Goal: Task Accomplishment & Management: Manage account settings

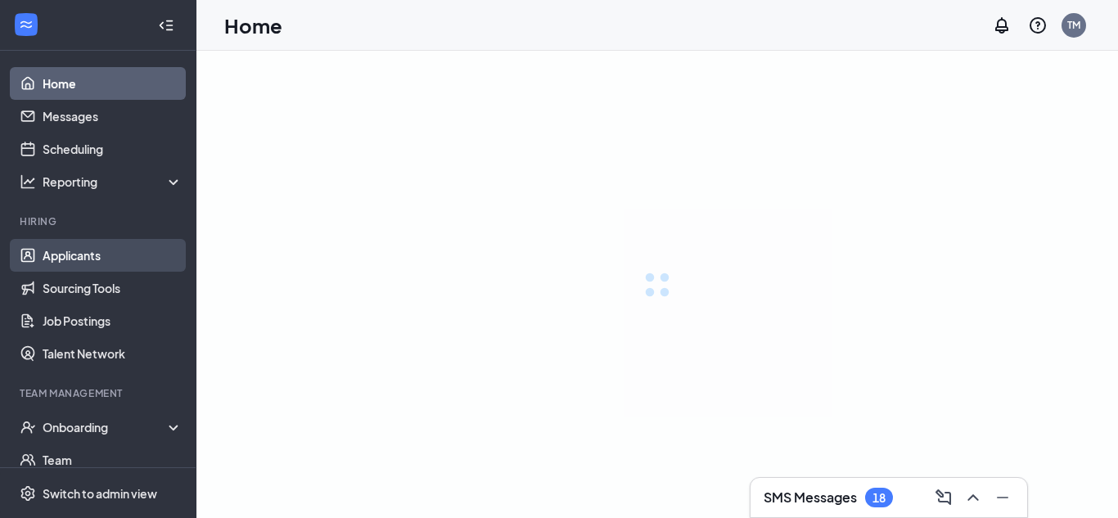
click at [80, 255] on link "Applicants" at bounding box center [113, 255] width 140 height 33
click at [71, 260] on link "Applicants" at bounding box center [113, 255] width 140 height 33
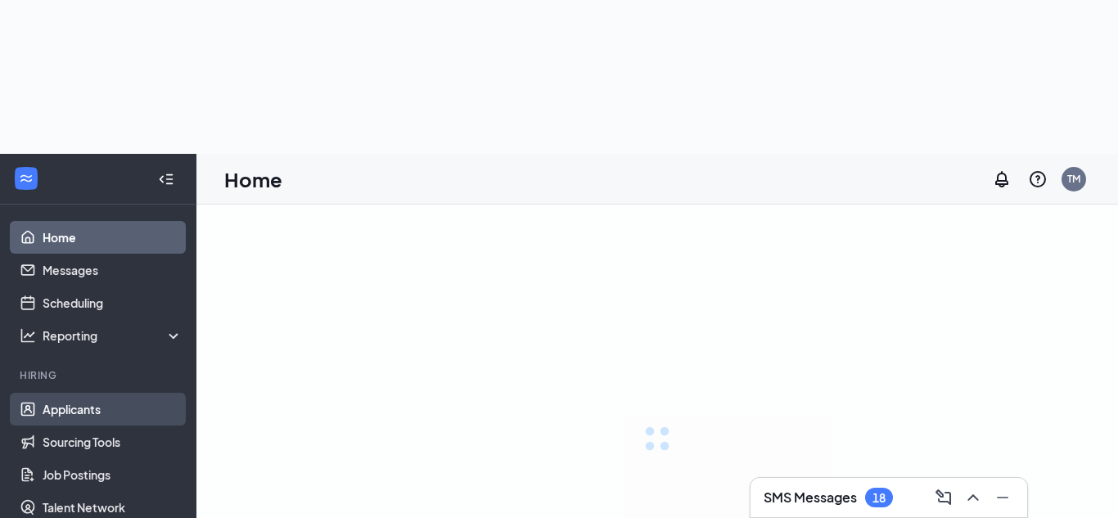
drag, startPoint x: 71, startPoint y: 260, endPoint x: 146, endPoint y: 359, distance: 124.6
click at [71, 260] on link "Messages" at bounding box center [113, 270] width 140 height 33
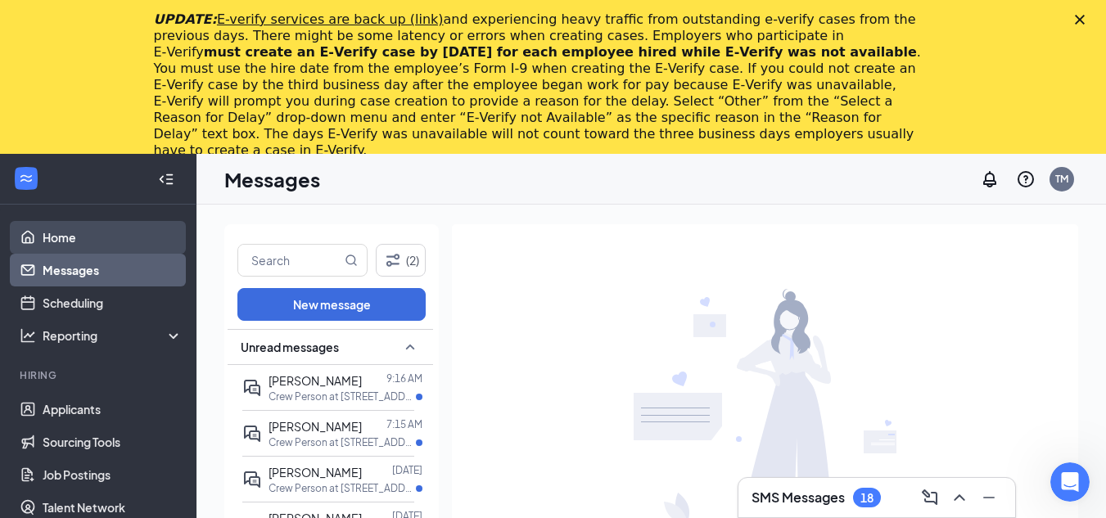
click at [62, 239] on link "Home" at bounding box center [113, 237] width 140 height 33
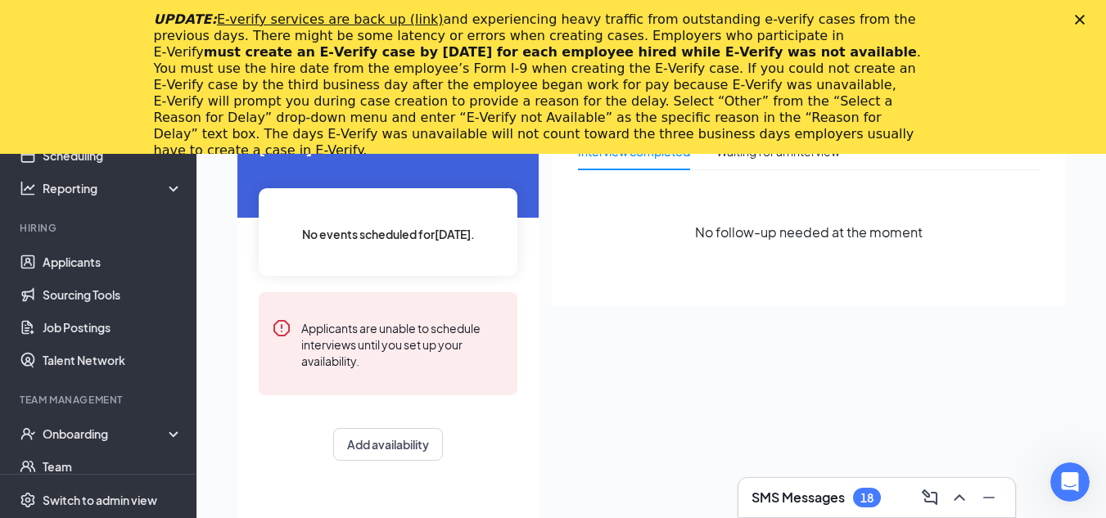
scroll to position [164, 0]
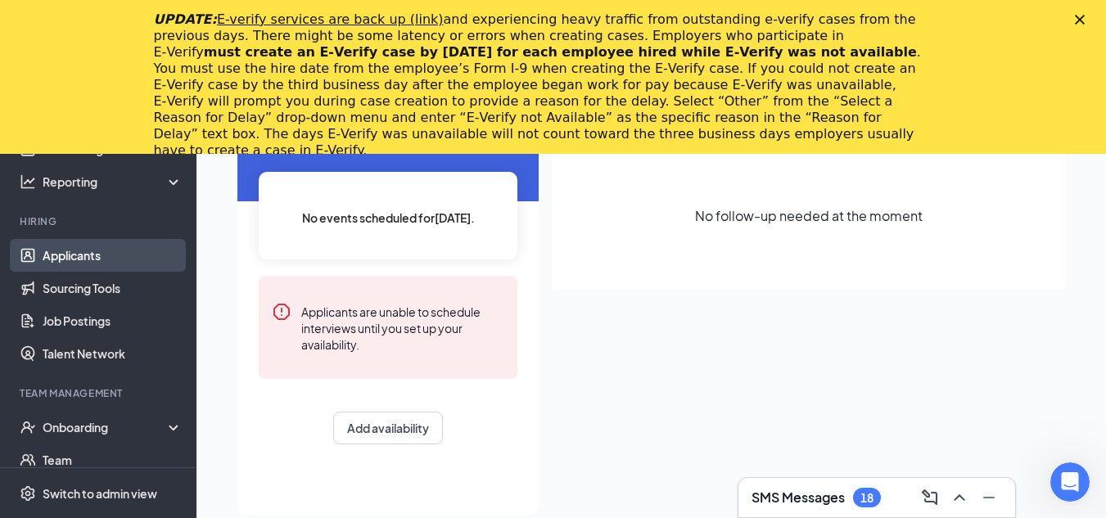
click at [75, 256] on link "Applicants" at bounding box center [113, 255] width 140 height 33
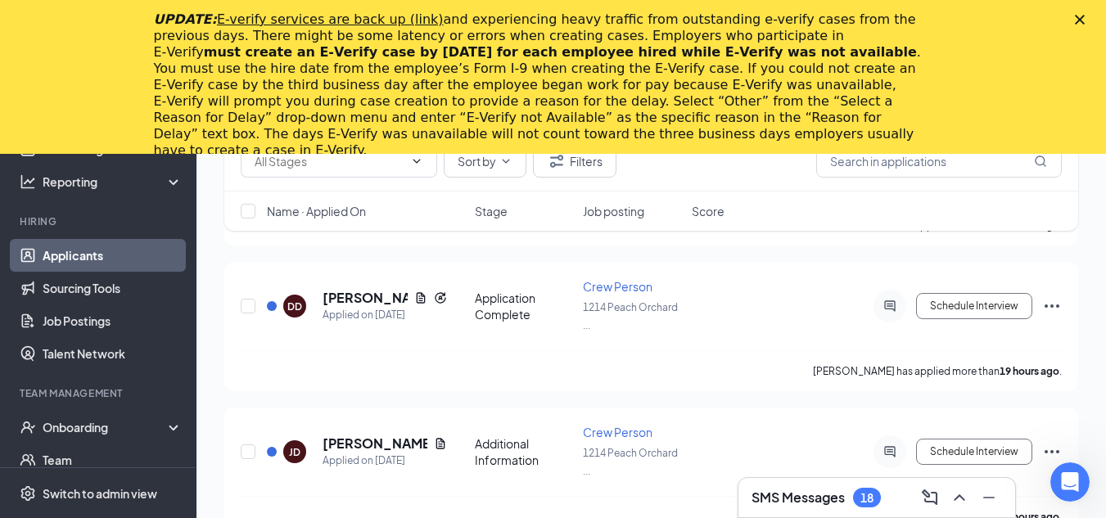
scroll to position [1367, 0]
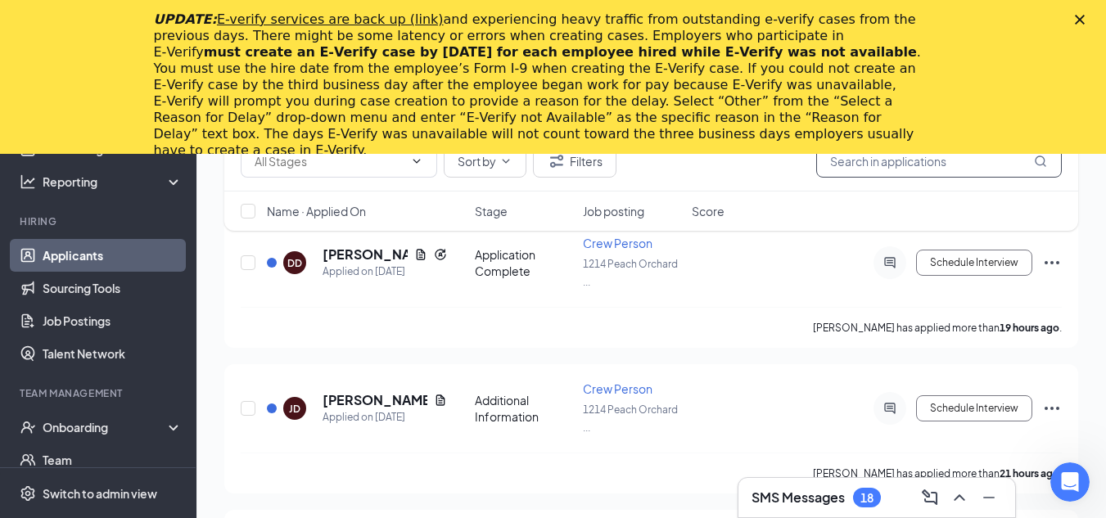
click at [957, 166] on input "text" at bounding box center [939, 161] width 246 height 33
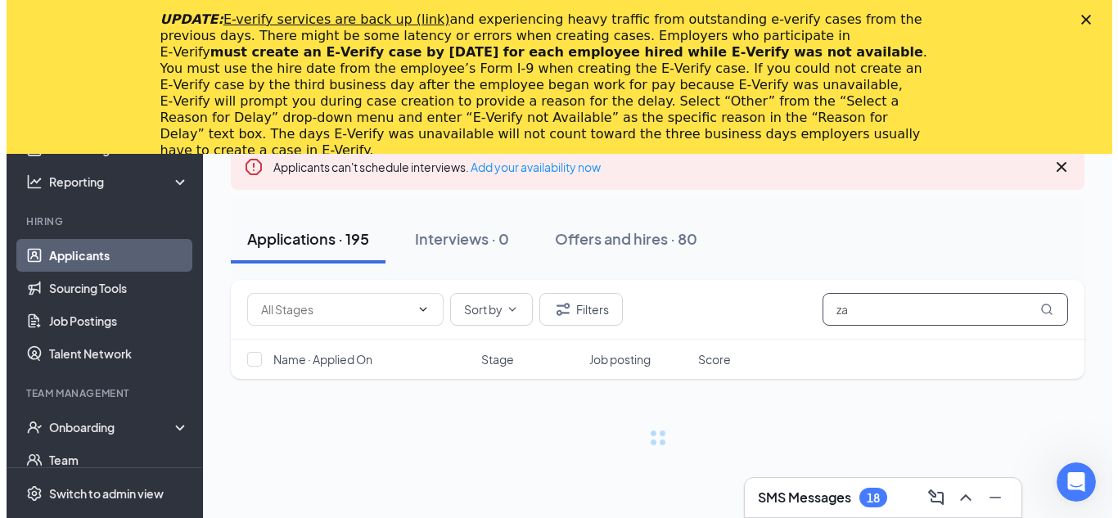
scroll to position [154, 0]
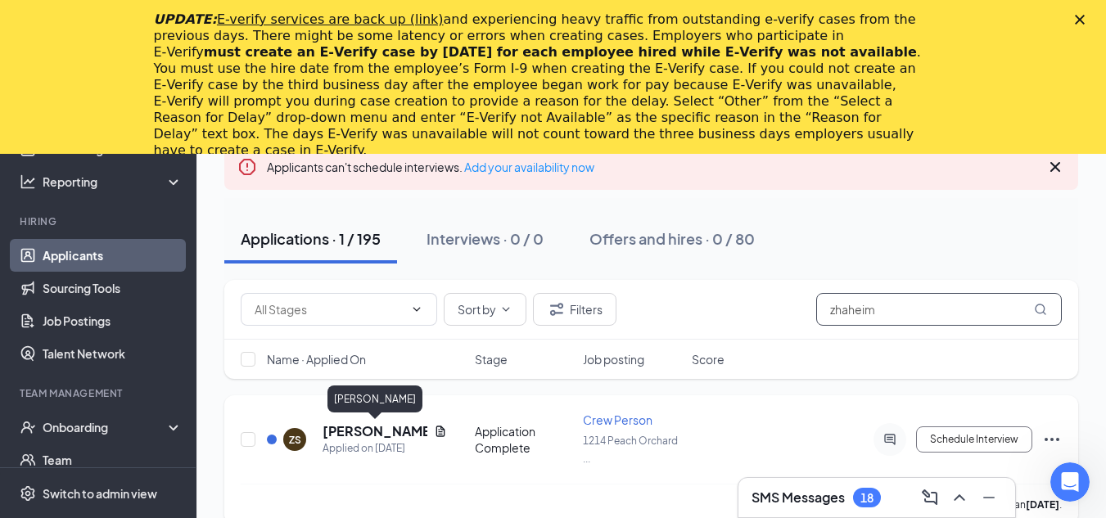
type input "zhaheim"
click at [393, 436] on h5 "Zhaheim Sims" at bounding box center [375, 431] width 105 height 18
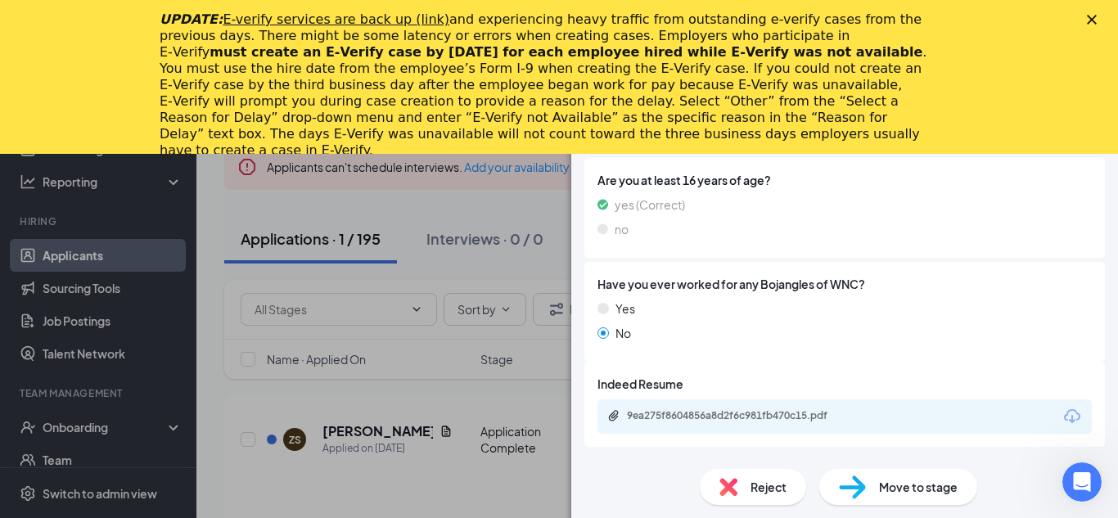
scroll to position [657, 0]
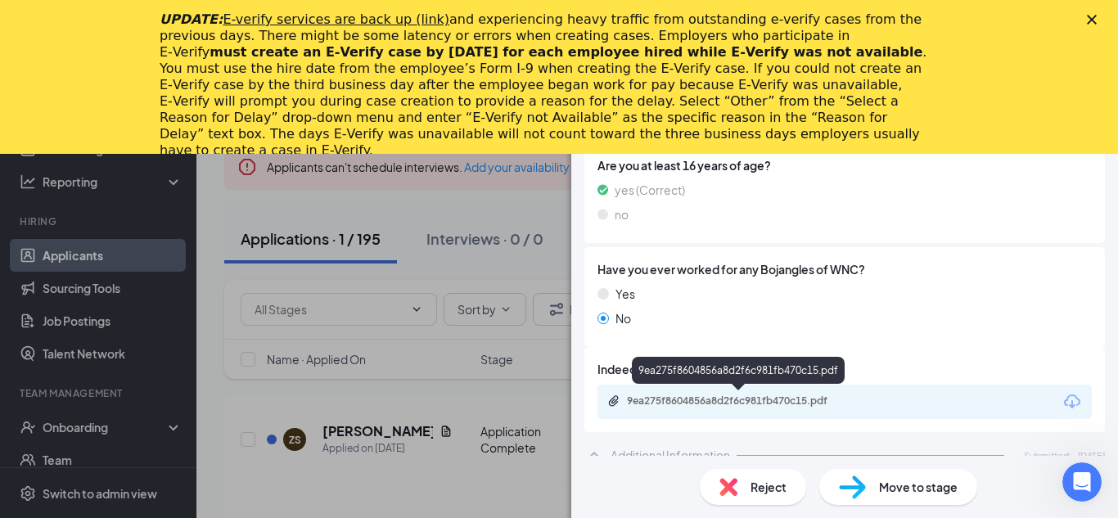
click at [765, 401] on div "9ea275f8604856a8d2f6c981fb470c15.pdf" at bounding box center [741, 401] width 229 height 13
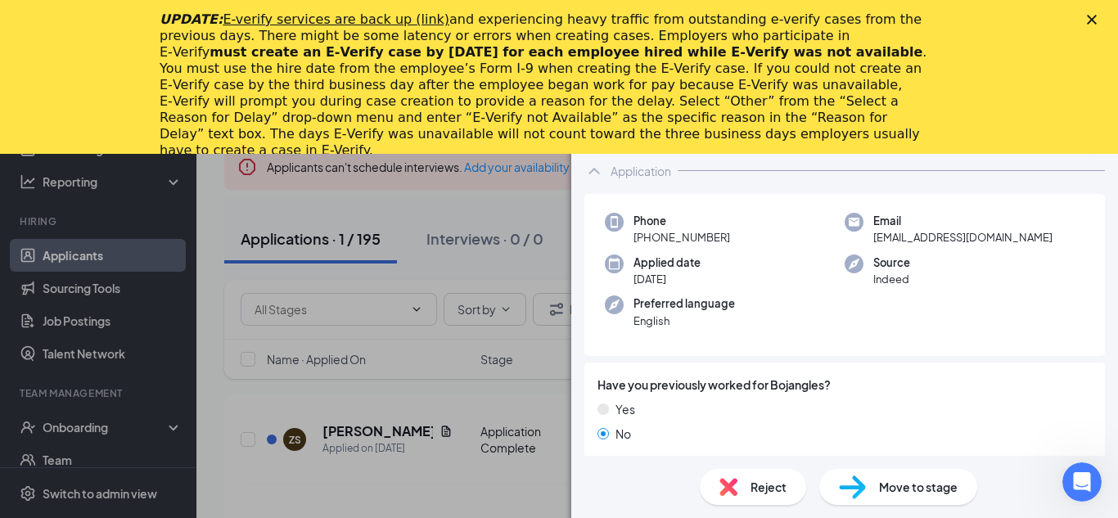
scroll to position [0, 0]
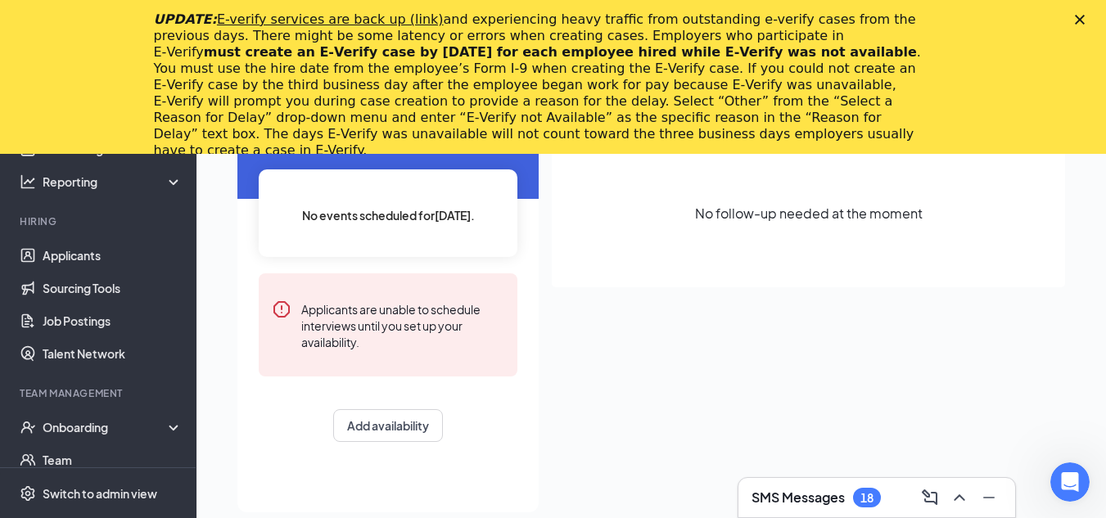
scroll to position [188, 0]
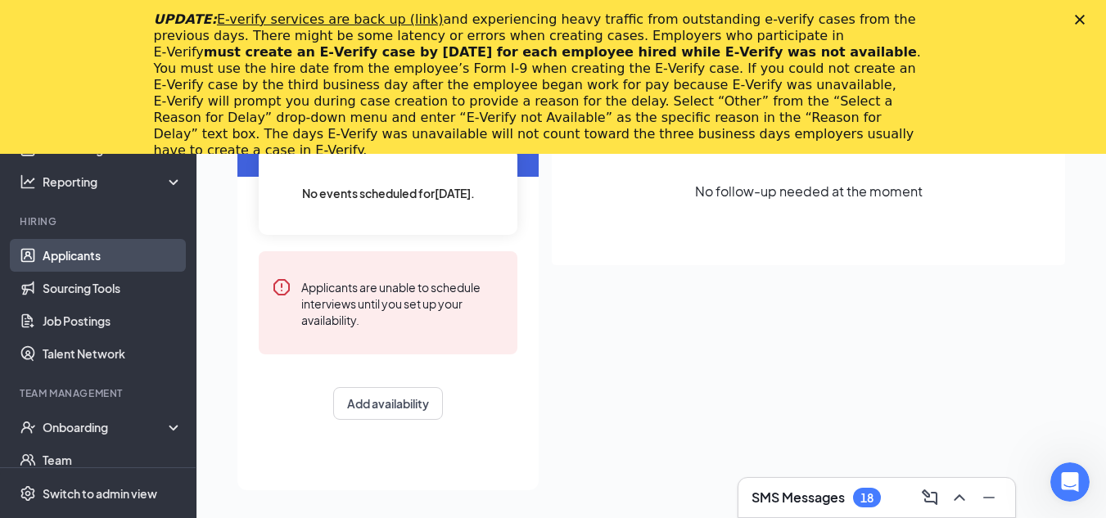
click at [83, 251] on link "Applicants" at bounding box center [113, 255] width 140 height 33
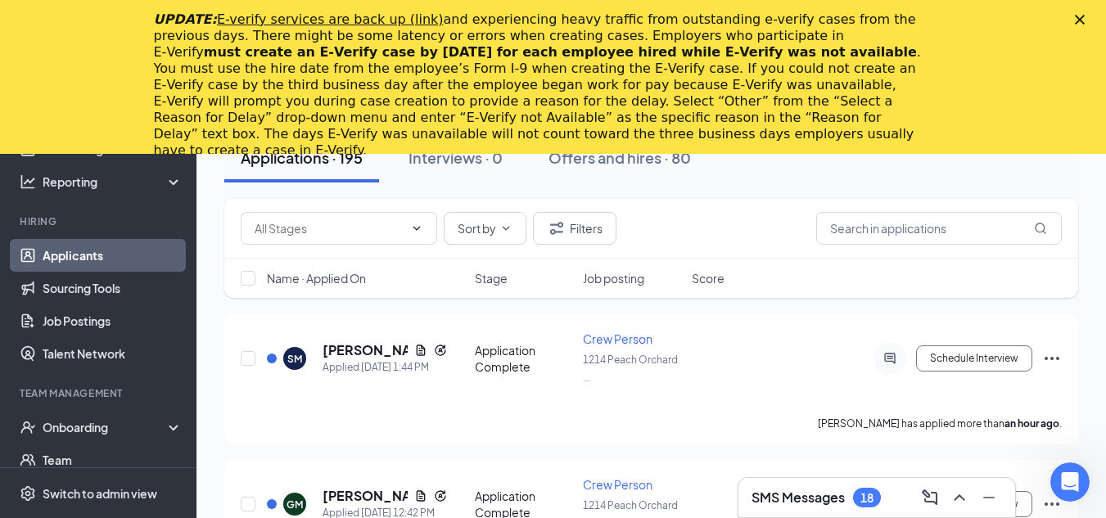
scroll to position [88, 0]
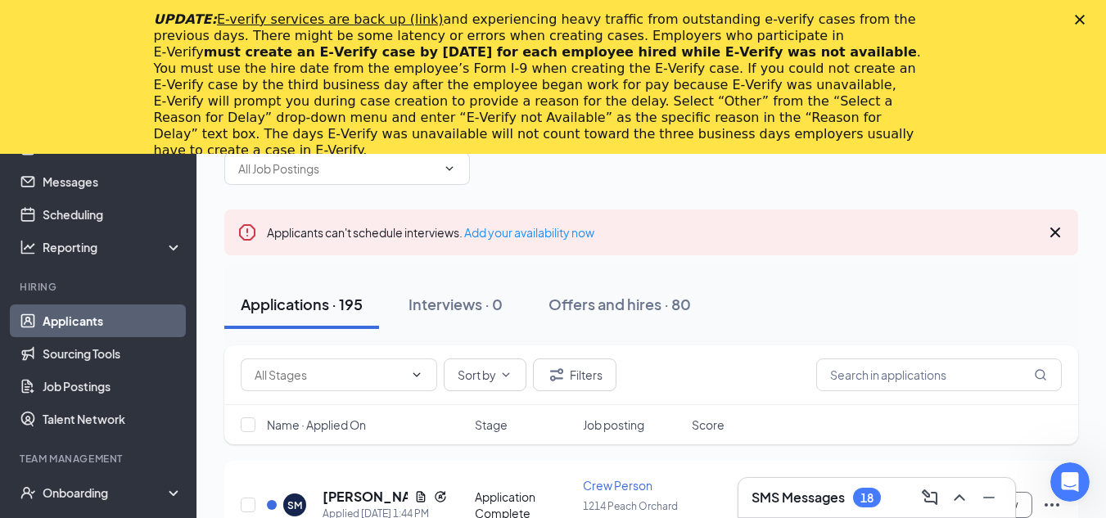
click at [959, 357] on div "Sort by Filters" at bounding box center [651, 375] width 854 height 60
click at [972, 379] on input "text" at bounding box center [939, 375] width 246 height 33
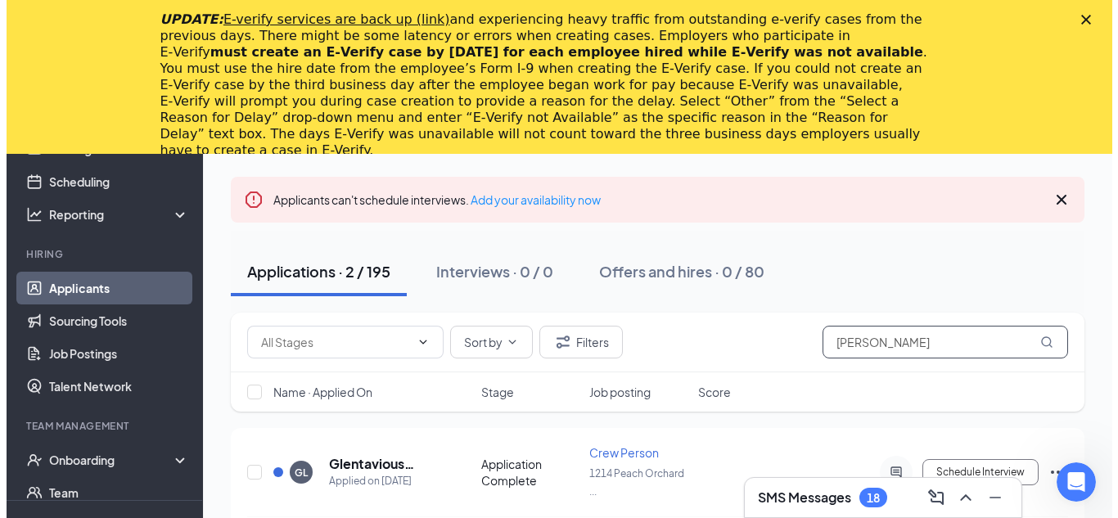
scroll to position [209, 0]
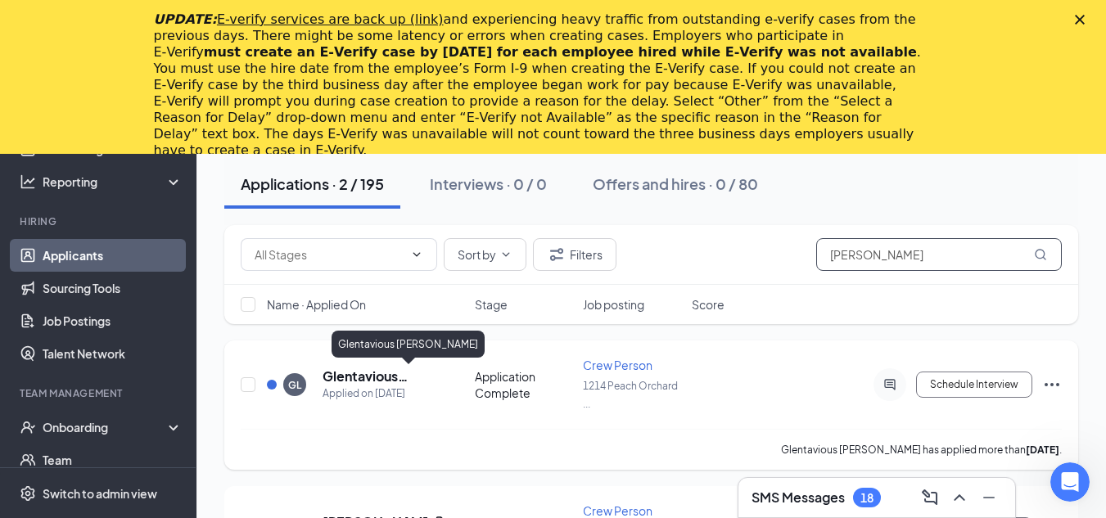
type input "[PERSON_NAME]"
click at [352, 380] on h5 "Glentavious [PERSON_NAME]" at bounding box center [385, 377] width 124 height 18
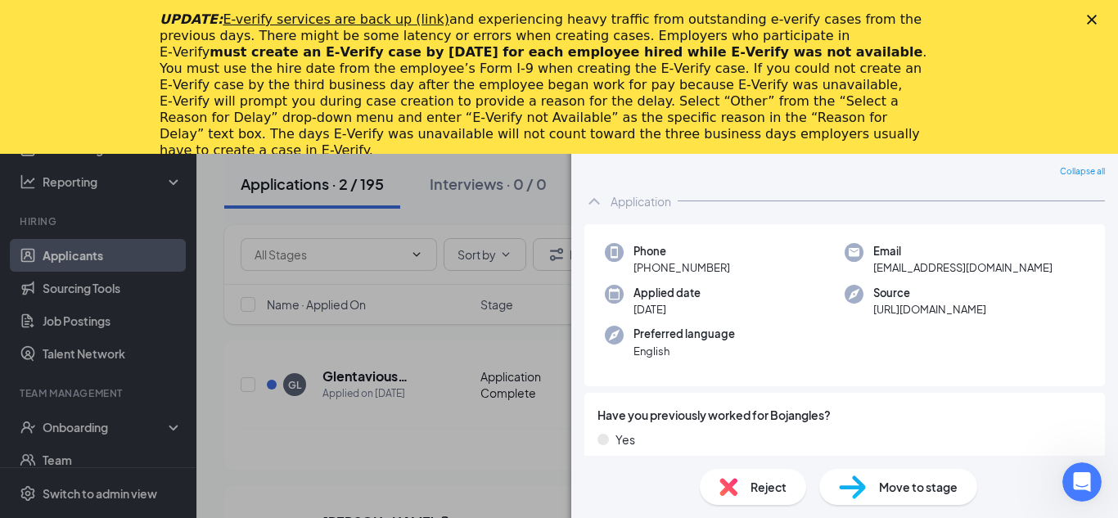
click at [1095, 20] on icon "Close" at bounding box center [1092, 20] width 10 height 10
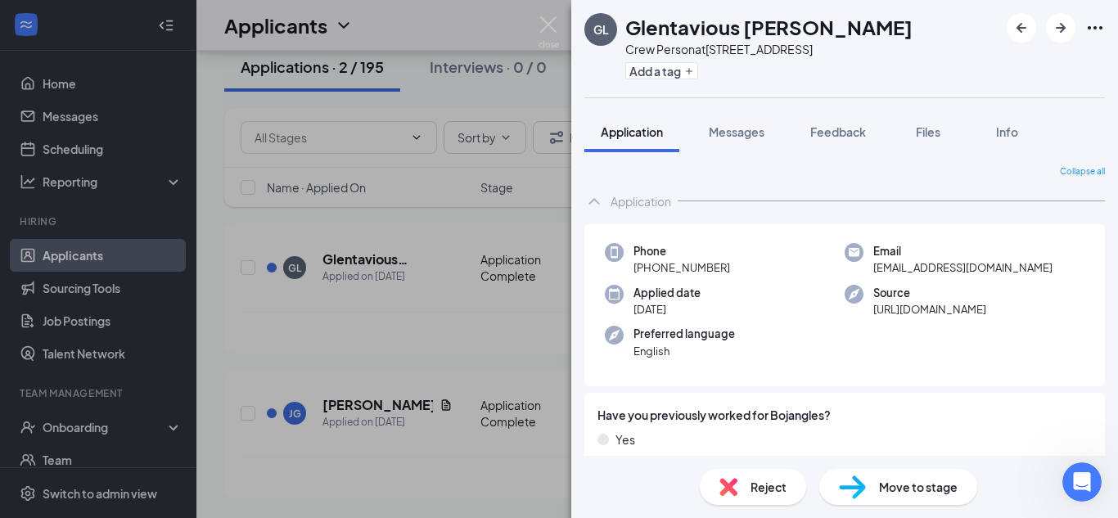
scroll to position [172, 0]
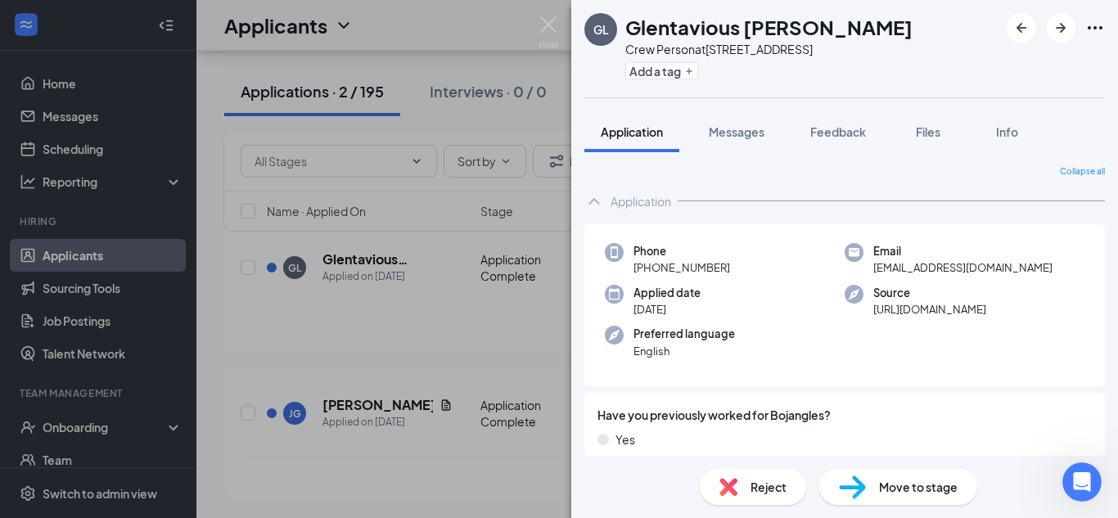
click at [461, 336] on div "GL Glentavious [PERSON_NAME] Crew Person at [STREET_ADDRESS] Add a tag Applicat…" at bounding box center [559, 259] width 1118 height 518
